Goal: Task Accomplishment & Management: Complete application form

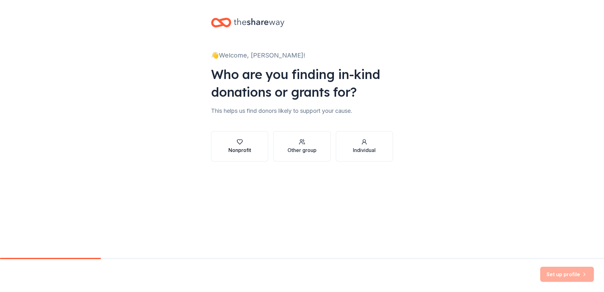
click at [247, 151] on div "Nonprofit" at bounding box center [239, 150] width 23 height 8
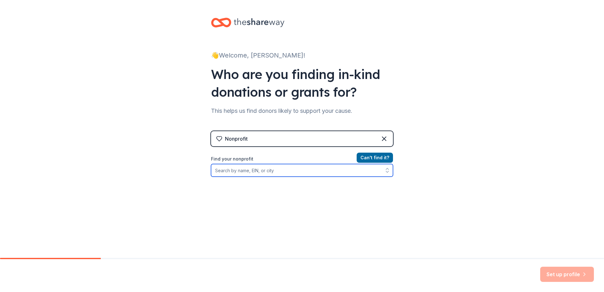
click at [364, 169] on input "Find your nonprofit" at bounding box center [302, 170] width 182 height 13
type input "880676591"
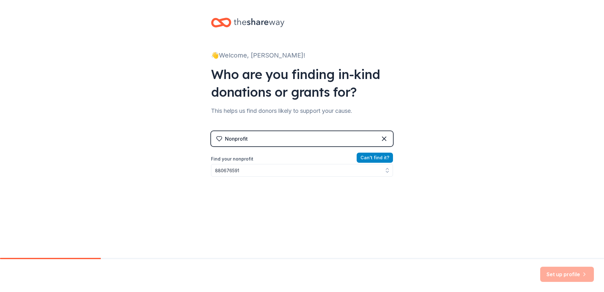
click at [375, 158] on button "Can ' t find it?" at bounding box center [375, 158] width 36 height 10
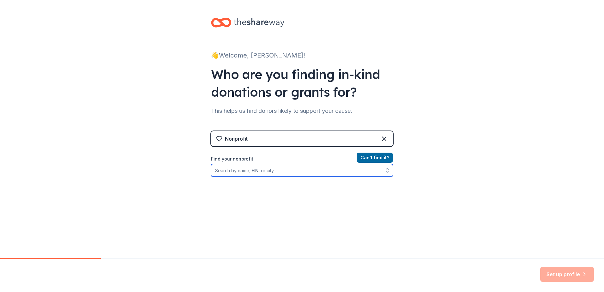
click at [315, 168] on input "Find your nonprofit" at bounding box center [302, 170] width 182 height 13
type input "s"
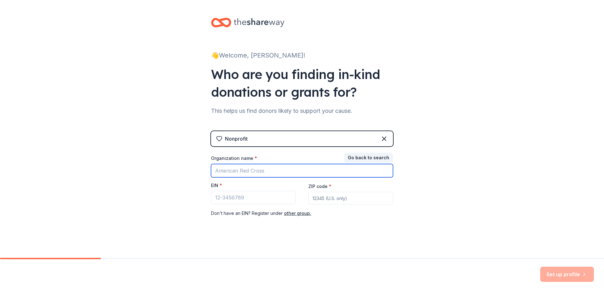
click at [315, 168] on input "Organization name *" at bounding box center [302, 170] width 182 height 13
type input "atlas"
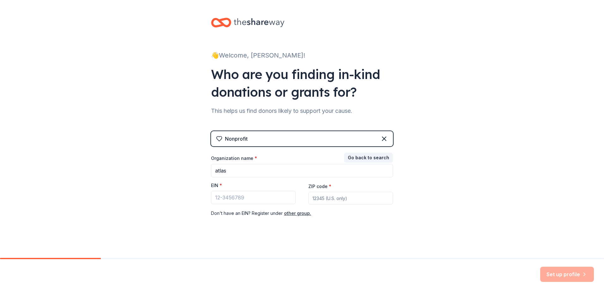
click at [449, 161] on div "👋 Welcome, [PERSON_NAME]! Who are you finding in-kind donations or grants for? …" at bounding box center [302, 130] width 604 height 260
click at [371, 159] on button "Go back to search" at bounding box center [368, 158] width 49 height 10
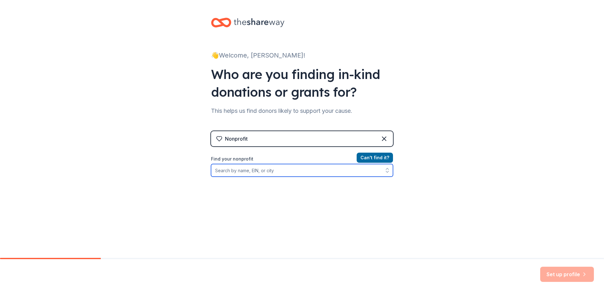
click at [336, 169] on input "Find your nonprofit" at bounding box center [302, 170] width 182 height 13
type input "atlas"
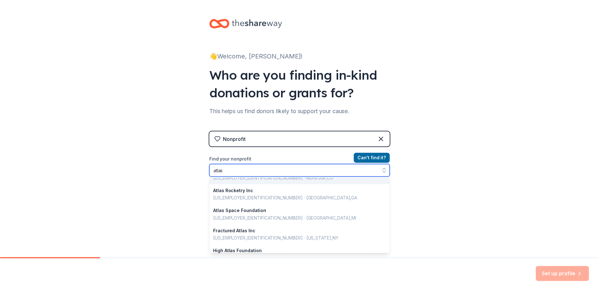
scroll to position [447, 0]
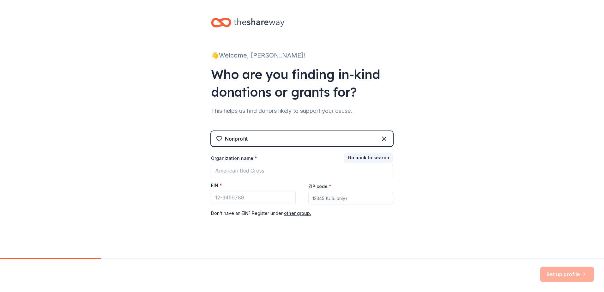
click at [333, 196] on input "ZIP code *" at bounding box center [350, 198] width 85 height 13
type input "32164"
click at [438, 195] on div "👋 Welcome, [PERSON_NAME]! Who are you finding in-kind donations or grants for? …" at bounding box center [302, 130] width 604 height 260
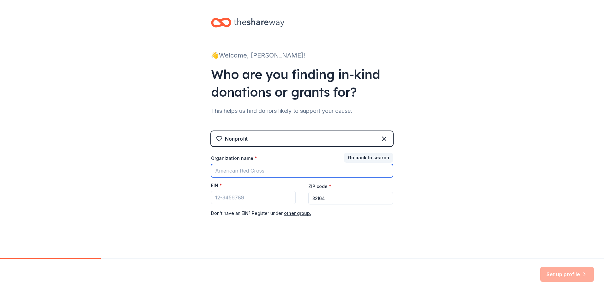
click at [291, 173] on input "Organization name *" at bounding box center [302, 170] width 182 height 13
type input "atlas"
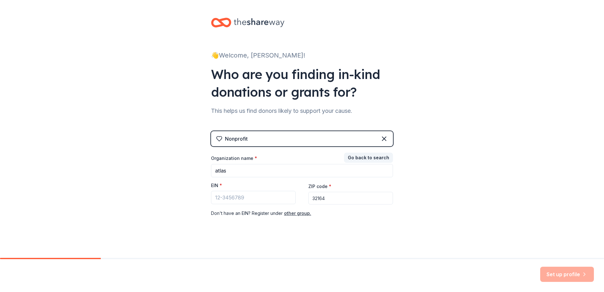
drag, startPoint x: 473, startPoint y: 186, endPoint x: 437, endPoint y: 179, distance: 36.0
click at [472, 186] on div "👋 Welcome, [PERSON_NAME]! Who are you finding in-kind donations or grants for? …" at bounding box center [302, 130] width 604 height 260
click at [256, 197] on input "EIN *" at bounding box center [253, 197] width 85 height 13
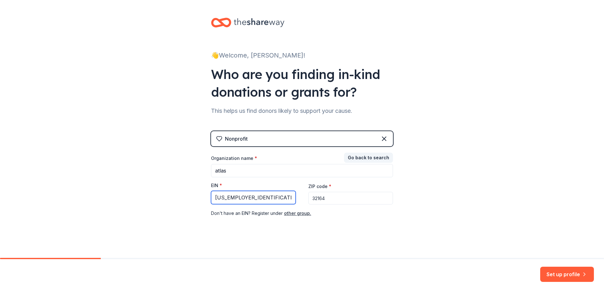
type input "[US_EMPLOYER_IDENTIFICATION_NUMBER]"
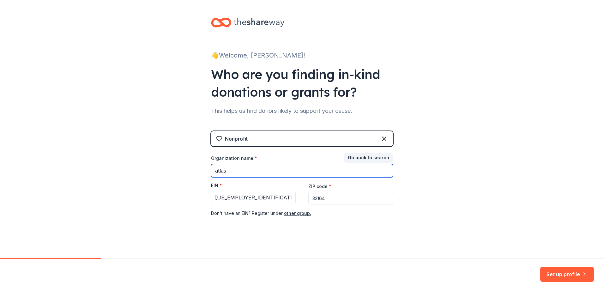
drag, startPoint x: 253, startPoint y: 171, endPoint x: 177, endPoint y: 165, distance: 75.8
click at [177, 165] on div "👋 Welcome, [PERSON_NAME]! Who are you finding in-kind donations or grants for? …" at bounding box center [302, 130] width 604 height 260
type input "Atlas Academy"
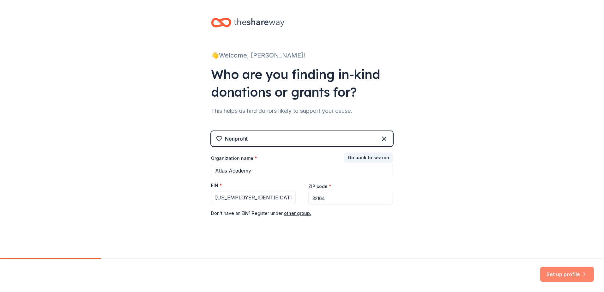
click at [574, 274] on button "Set up profile" at bounding box center [567, 274] width 54 height 15
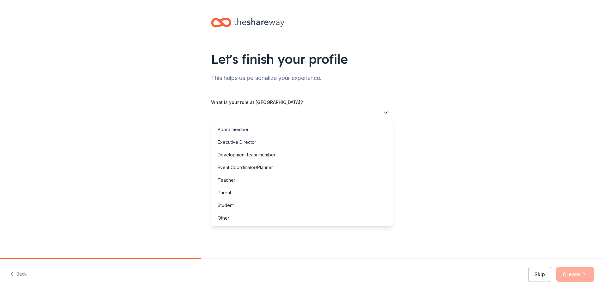
click at [303, 114] on button "button" at bounding box center [302, 112] width 182 height 13
click at [259, 144] on div "Executive Director" at bounding box center [302, 142] width 179 height 13
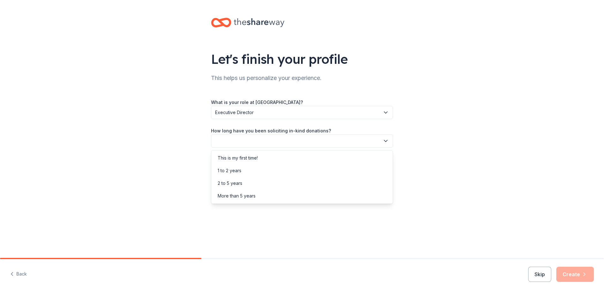
click at [343, 146] on button "button" at bounding box center [302, 140] width 182 height 13
click at [257, 159] on div "This is my first time!" at bounding box center [238, 158] width 40 height 8
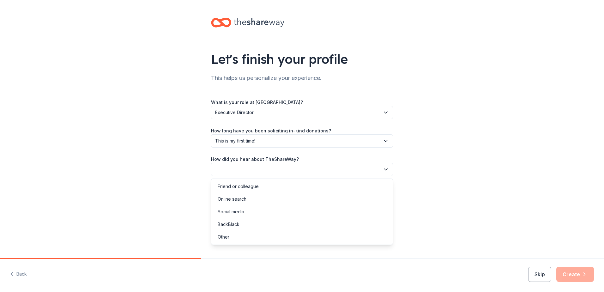
click at [307, 167] on button "button" at bounding box center [302, 169] width 182 height 13
click at [241, 200] on div "Online search" at bounding box center [232, 199] width 29 height 8
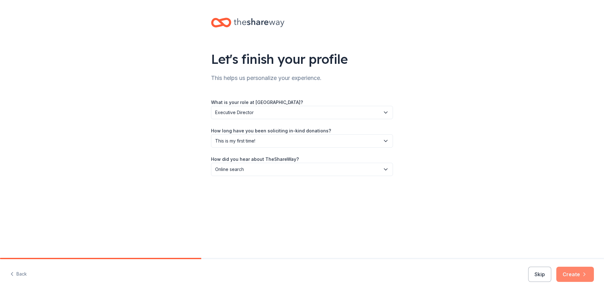
click at [576, 274] on button "Create" at bounding box center [575, 274] width 38 height 15
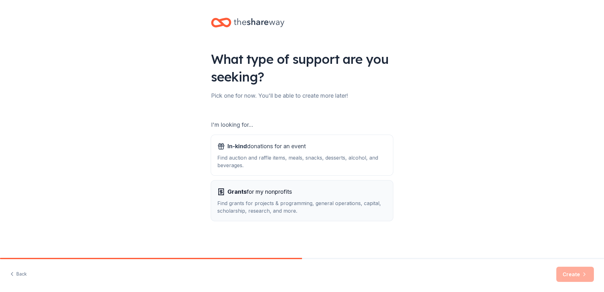
click at [305, 193] on div "Grants for my nonprofits" at bounding box center [301, 192] width 169 height 10
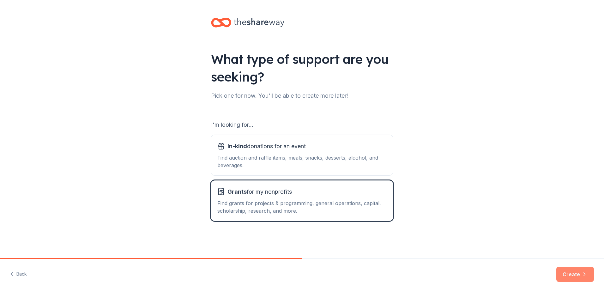
click at [577, 276] on button "Create" at bounding box center [575, 274] width 38 height 15
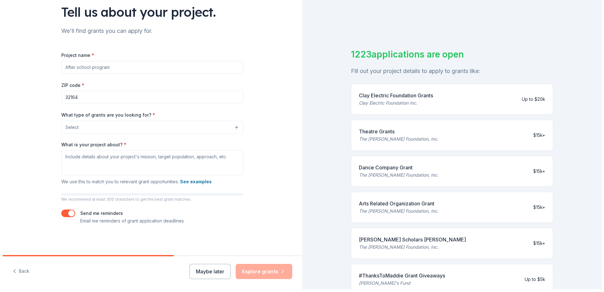
scroll to position [8, 0]
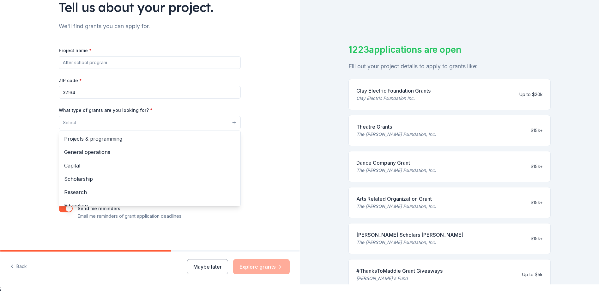
click at [121, 123] on button "Select" at bounding box center [150, 122] width 182 height 13
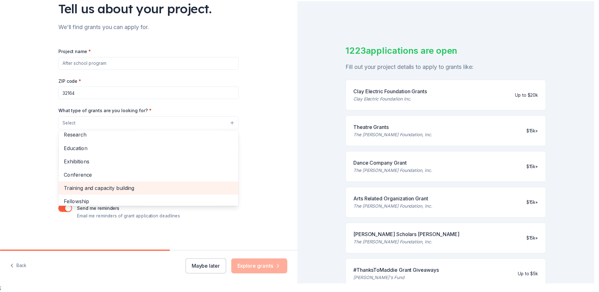
scroll to position [43, 0]
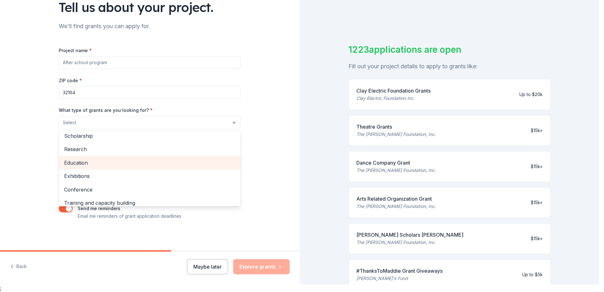
click at [85, 163] on span "Education" at bounding box center [149, 163] width 171 height 8
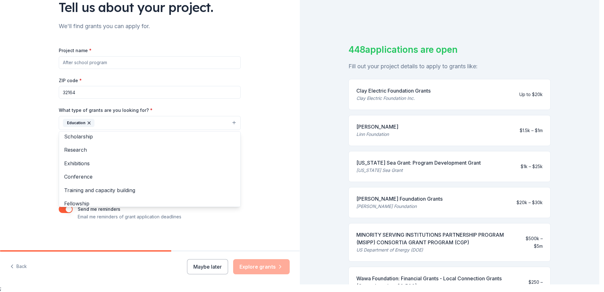
click at [269, 100] on div "Tell us about your project. We'll find grants you can apply for. Project name *…" at bounding box center [150, 99] width 300 height 303
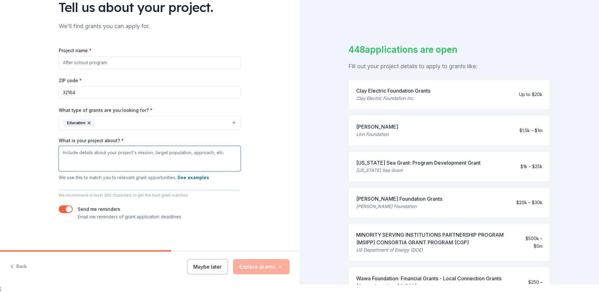
click at [182, 159] on textarea "What is your project about? *" at bounding box center [150, 158] width 182 height 25
